Goal: Download file/media

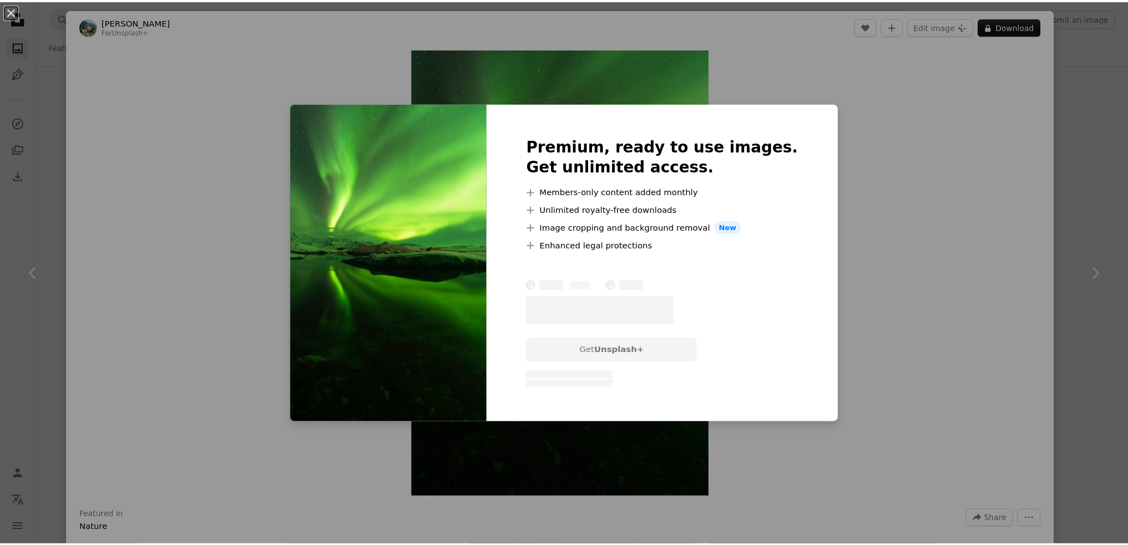
scroll to position [7767, 0]
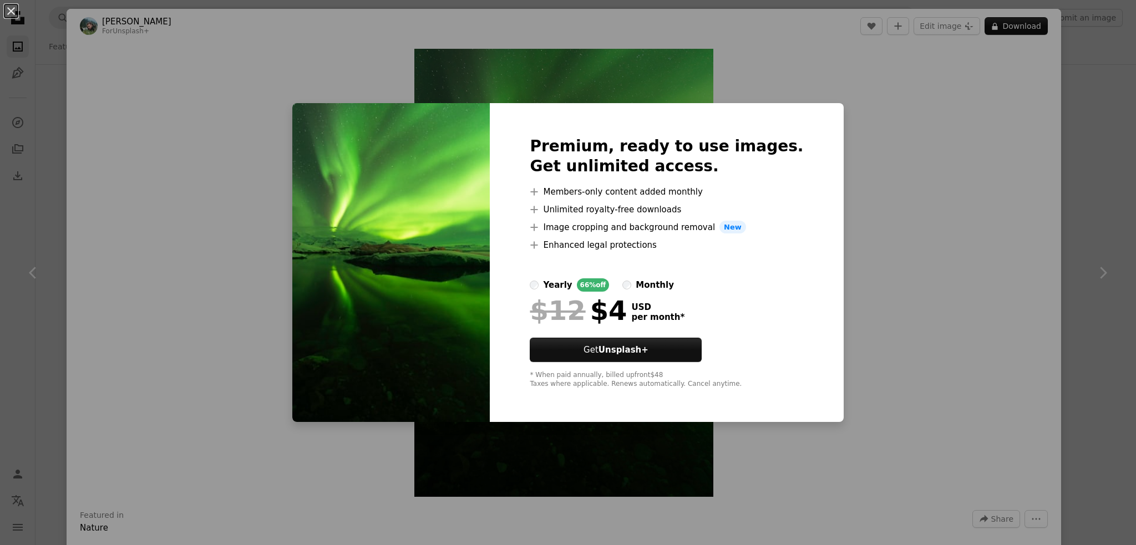
click at [934, 174] on div "An X shape Premium, ready to use images. Get unlimited access. A plus sign Memb…" at bounding box center [568, 272] width 1136 height 545
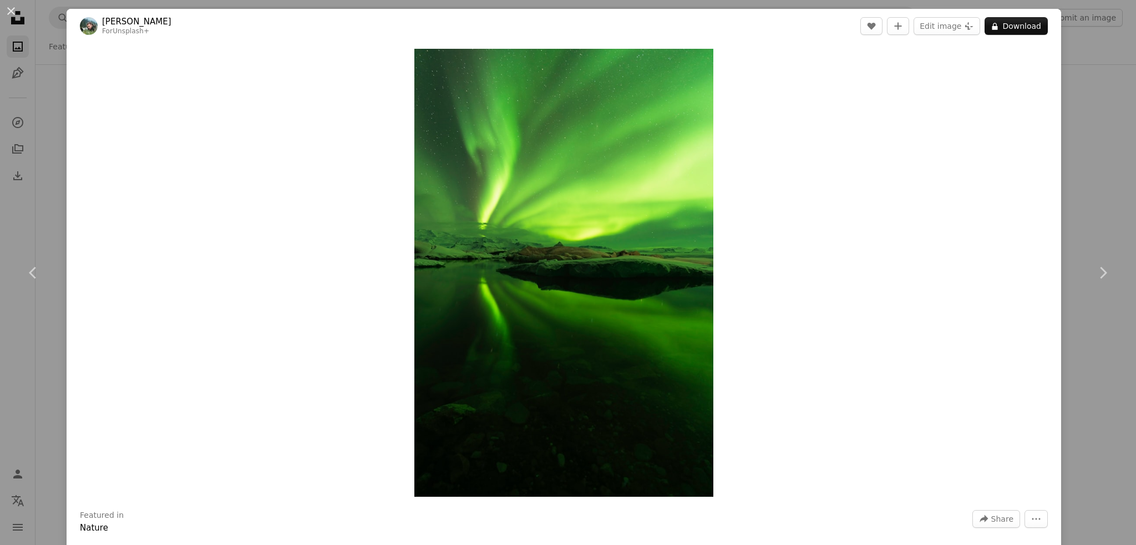
click at [1072, 139] on div "An X shape Chevron left Chevron right [PERSON_NAME] For Unsplash+ A heart A plu…" at bounding box center [568, 272] width 1136 height 545
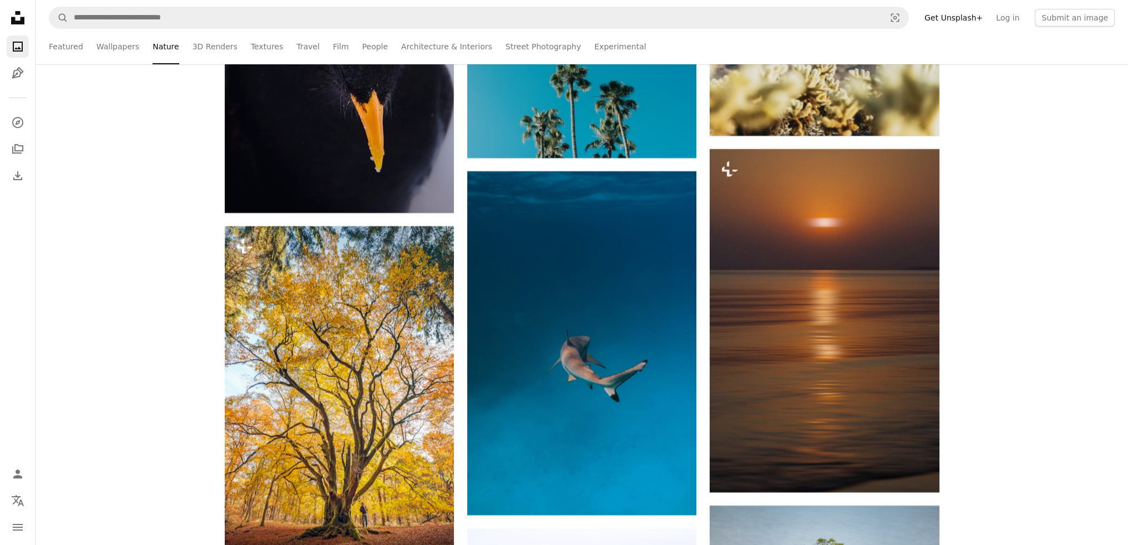
scroll to position [11539, 0]
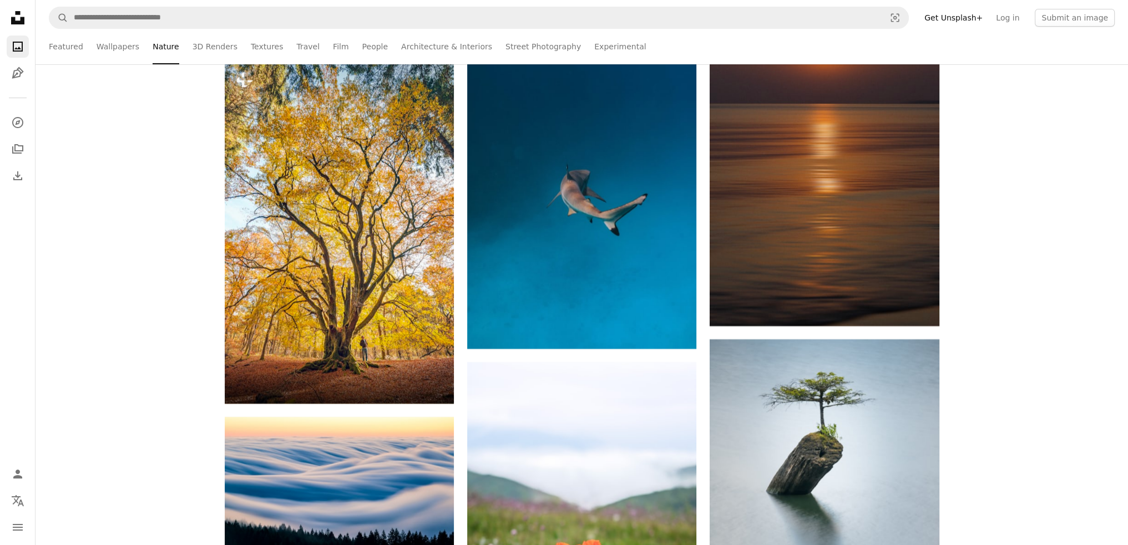
drag, startPoint x: 1019, startPoint y: 314, endPoint x: 1054, endPoint y: 370, distance: 66.3
drag, startPoint x: 1054, startPoint y: 370, endPoint x: 1037, endPoint y: 445, distance: 77.4
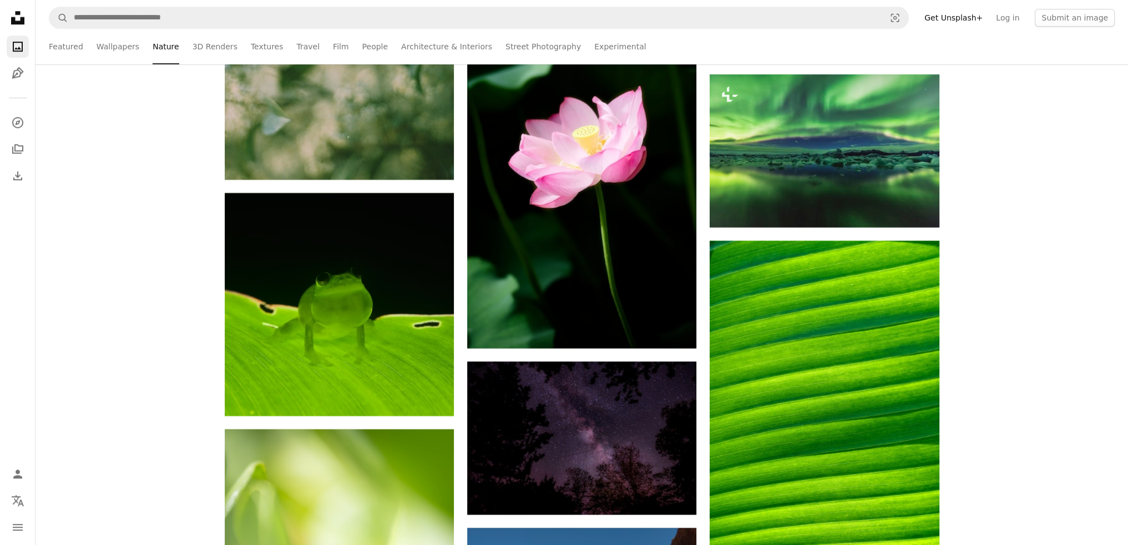
scroll to position [12593, 0]
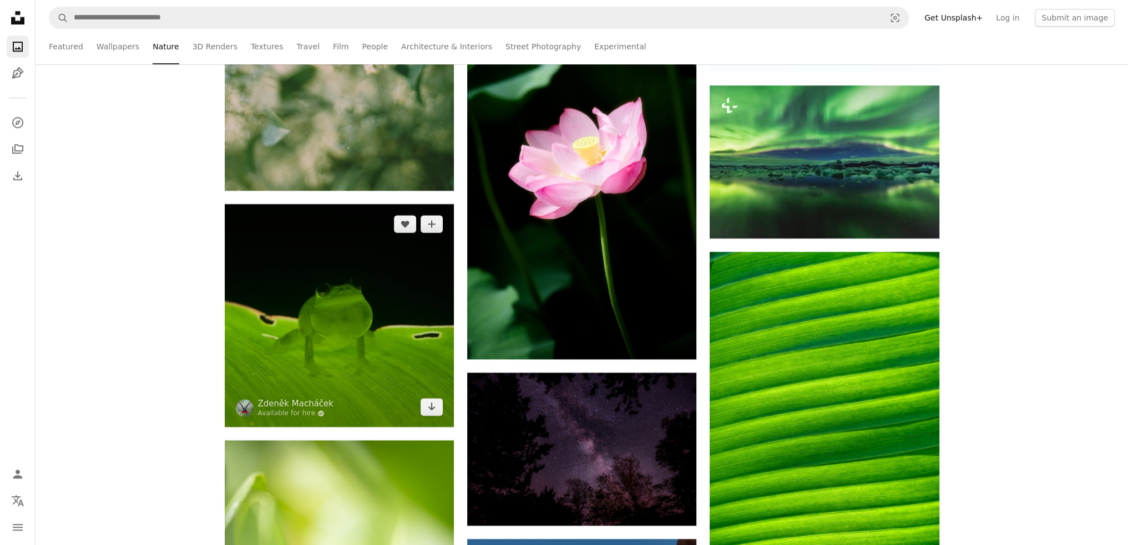
click at [337, 345] on img at bounding box center [339, 315] width 229 height 223
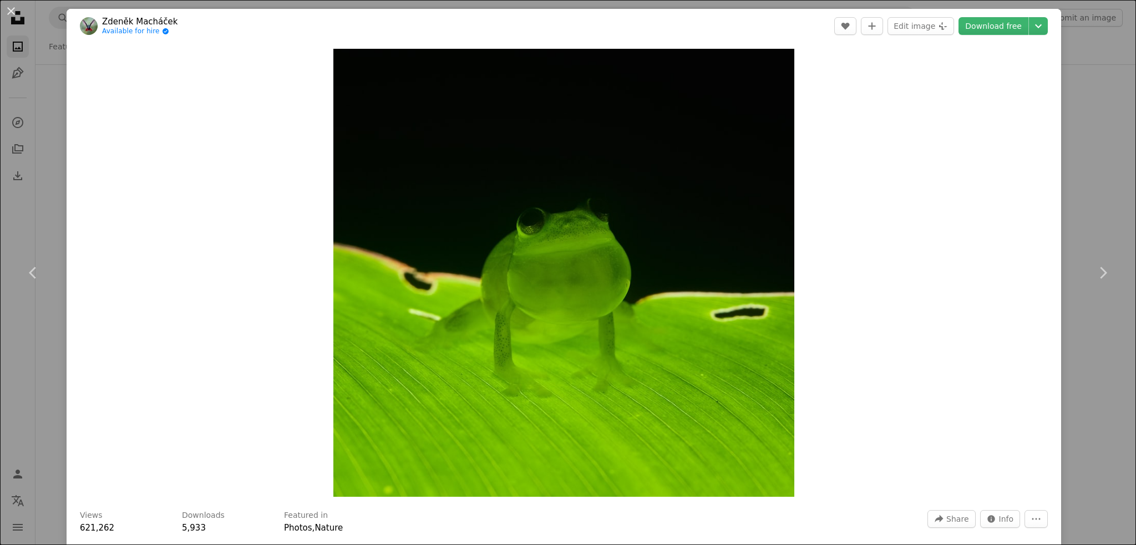
click at [1092, 161] on div "An X shape Chevron left Chevron right [PERSON_NAME] Available for hire A checkm…" at bounding box center [568, 272] width 1136 height 545
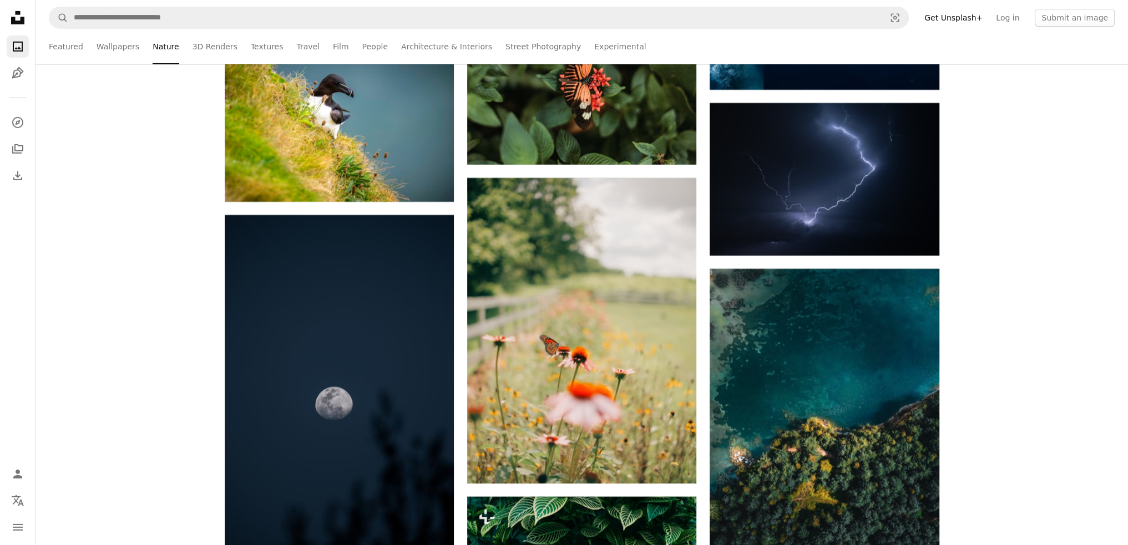
scroll to position [16254, 0]
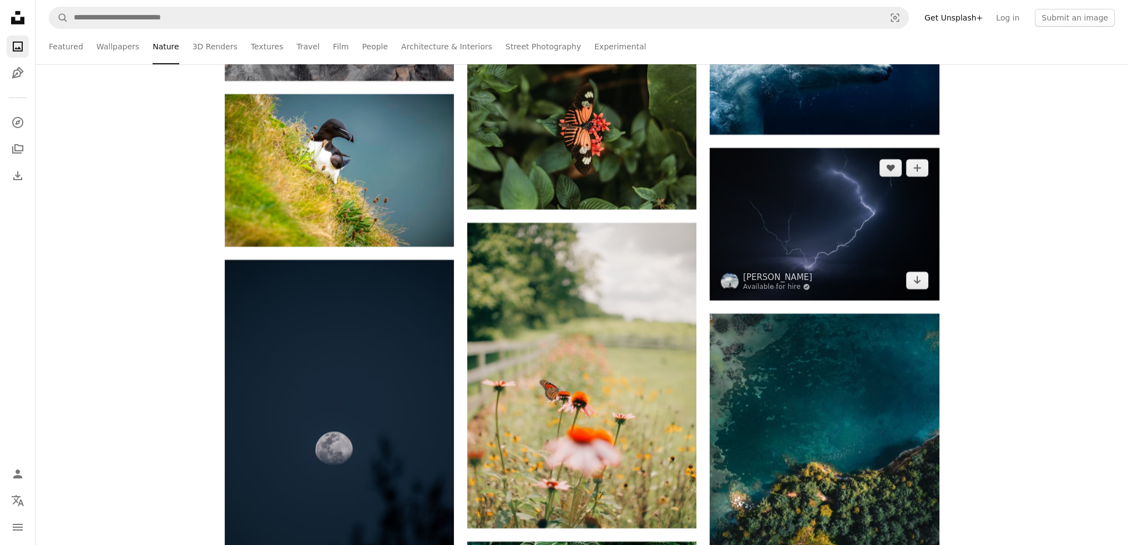
click at [887, 232] on img at bounding box center [824, 224] width 229 height 153
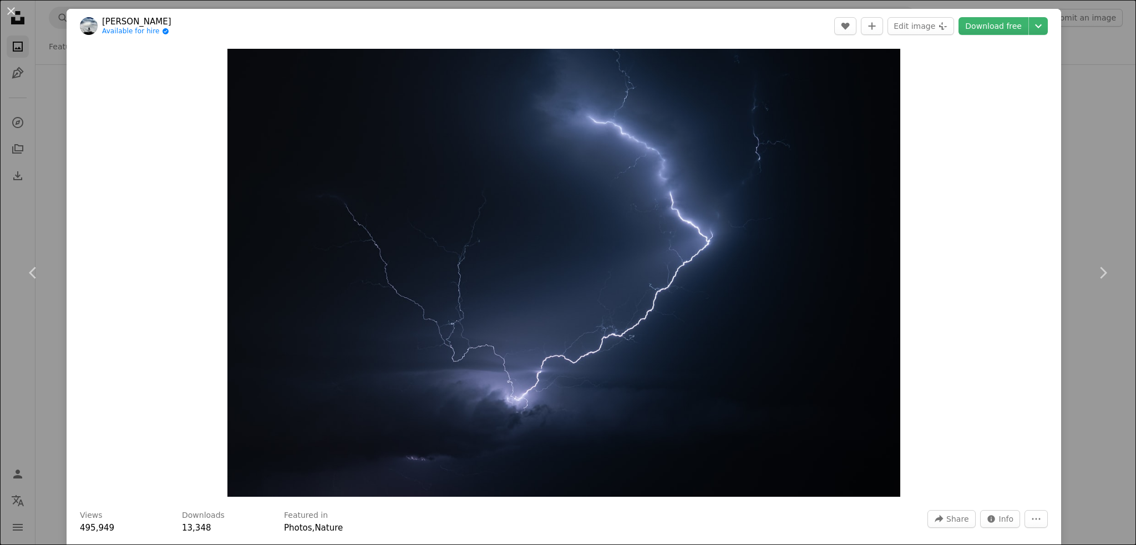
click at [1065, 159] on div "An X shape Chevron left Chevron right [PERSON_NAME] Available for hire A checkm…" at bounding box center [568, 272] width 1136 height 545
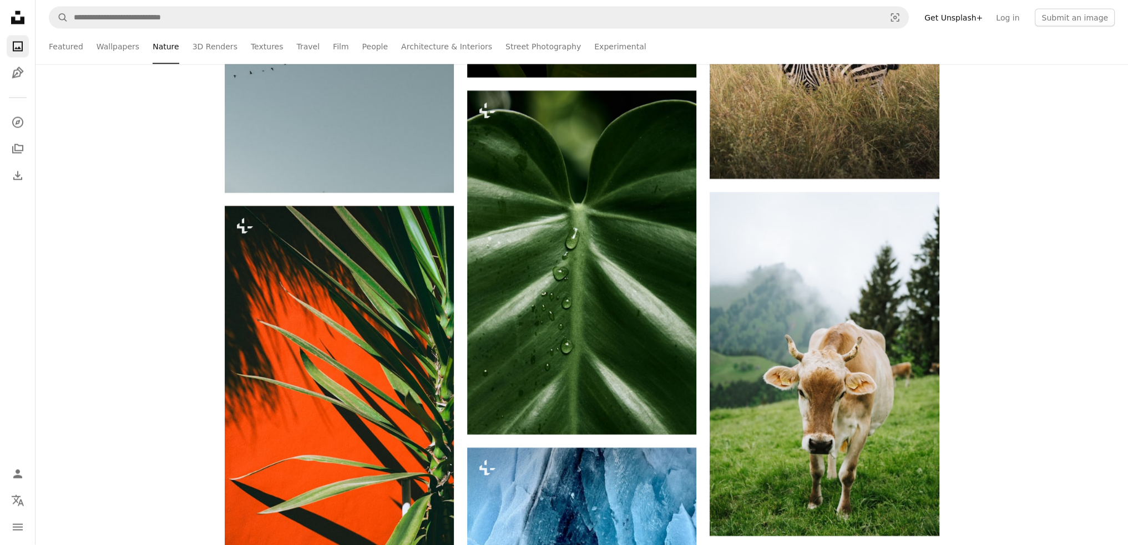
scroll to position [20360, 0]
